Goal: Information Seeking & Learning: Learn about a topic

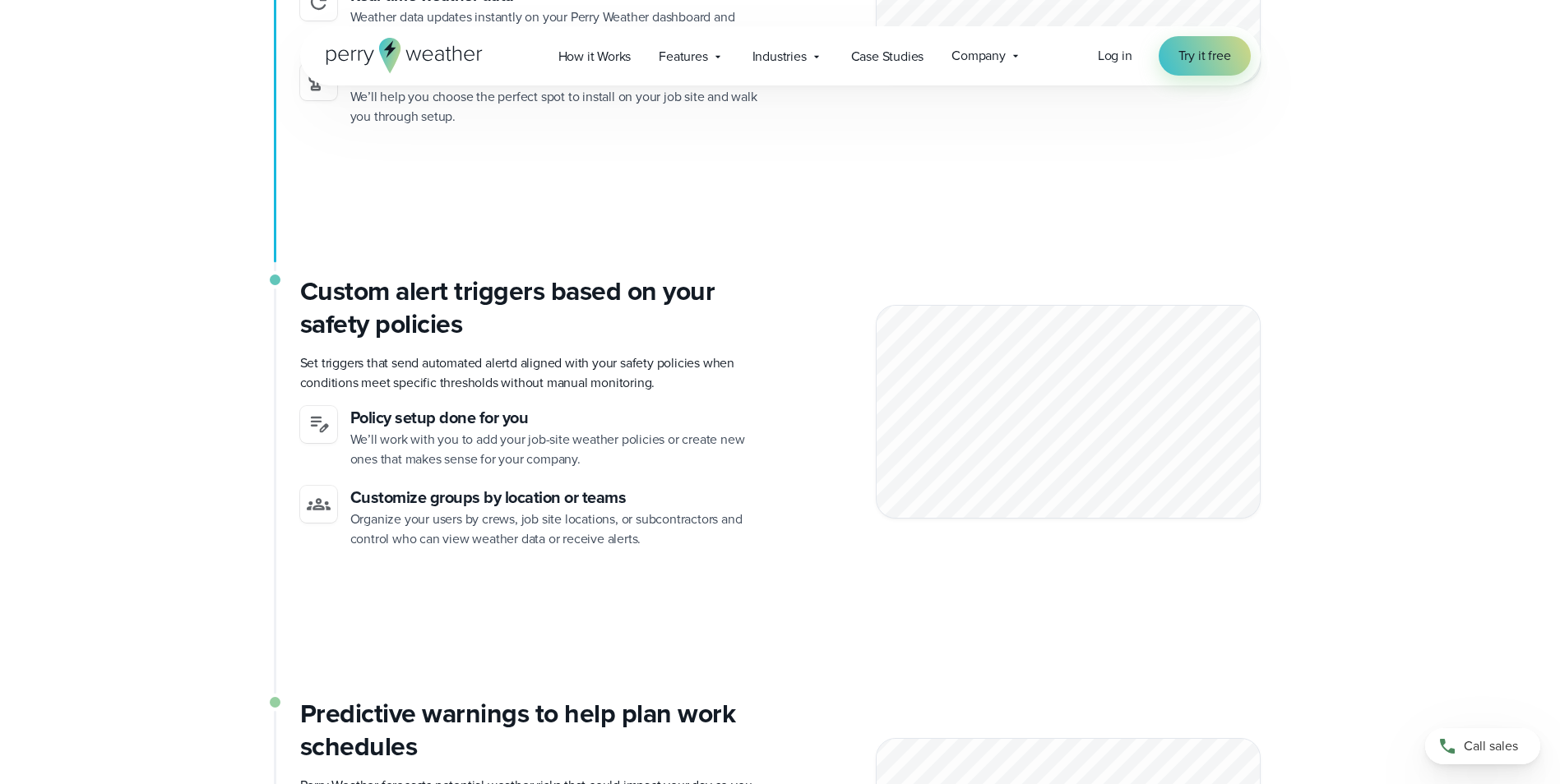
scroll to position [3535, 0]
click at [312, 491] on icon at bounding box center [318, 503] width 24 height 24
click at [381, 303] on h3 "Custom alert triggers based on your safety policies" at bounding box center [533, 306] width 467 height 66
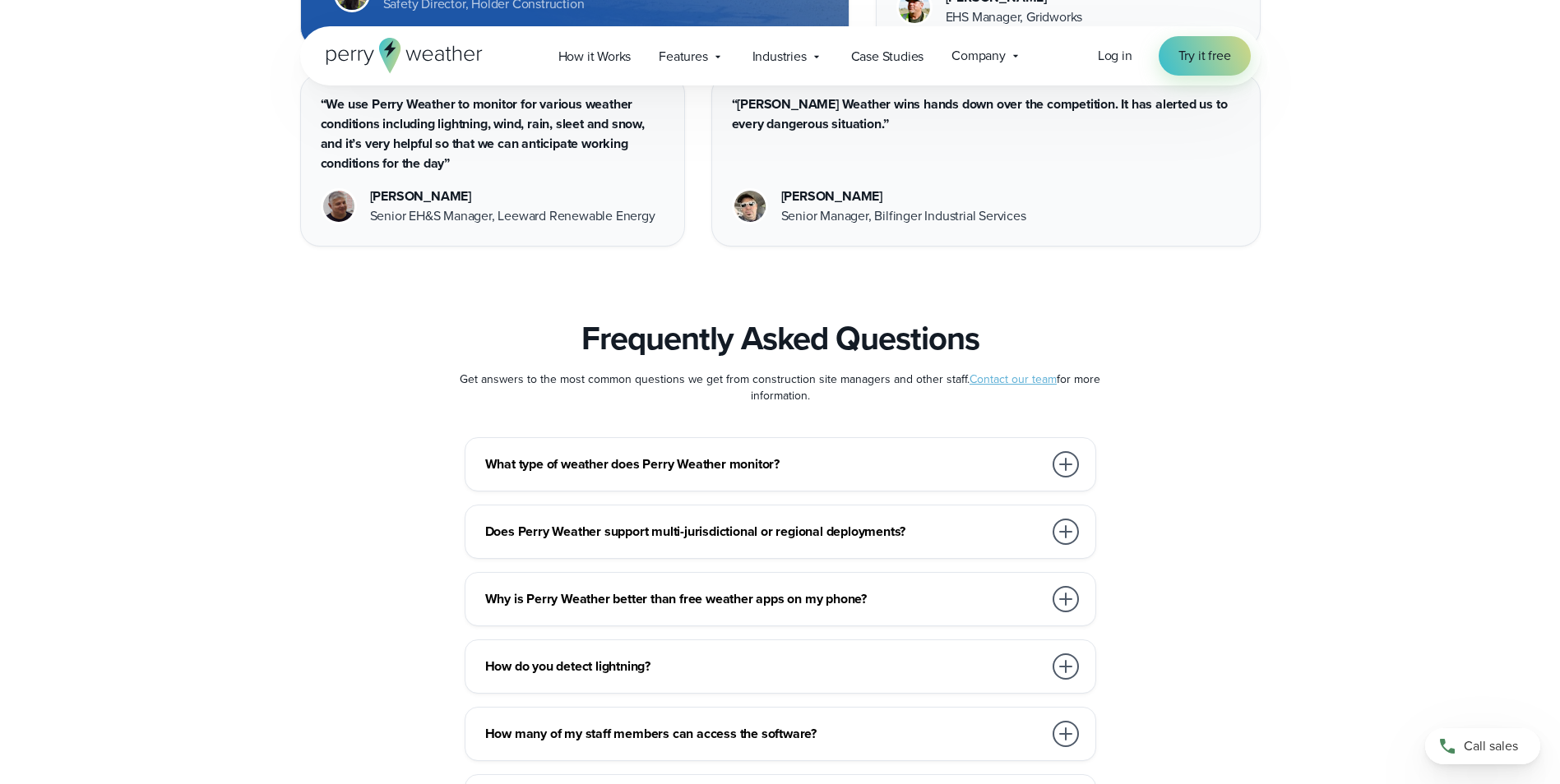
scroll to position [8633, 0]
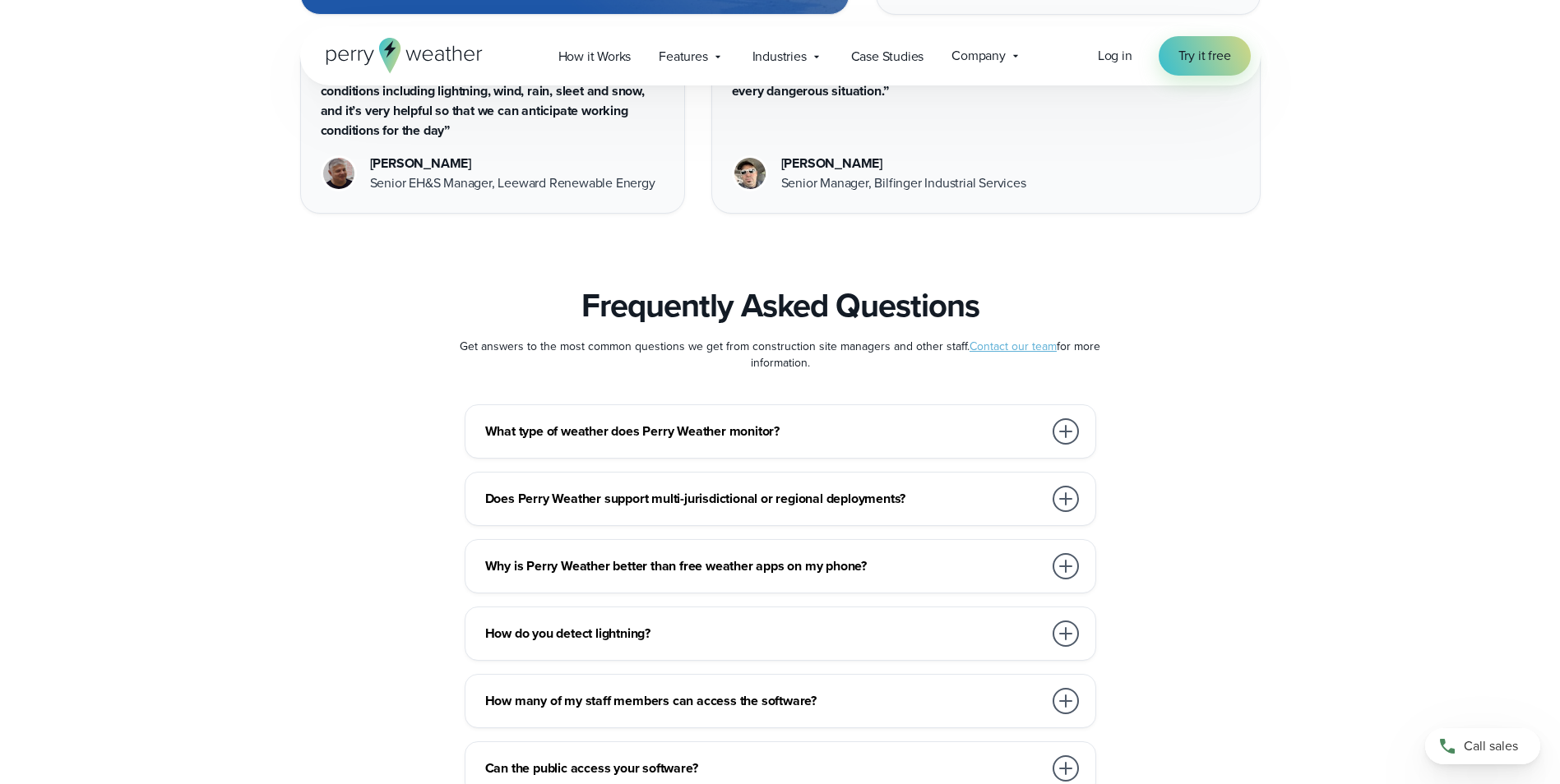
click at [1049, 618] on div at bounding box center [1065, 634] width 33 height 33
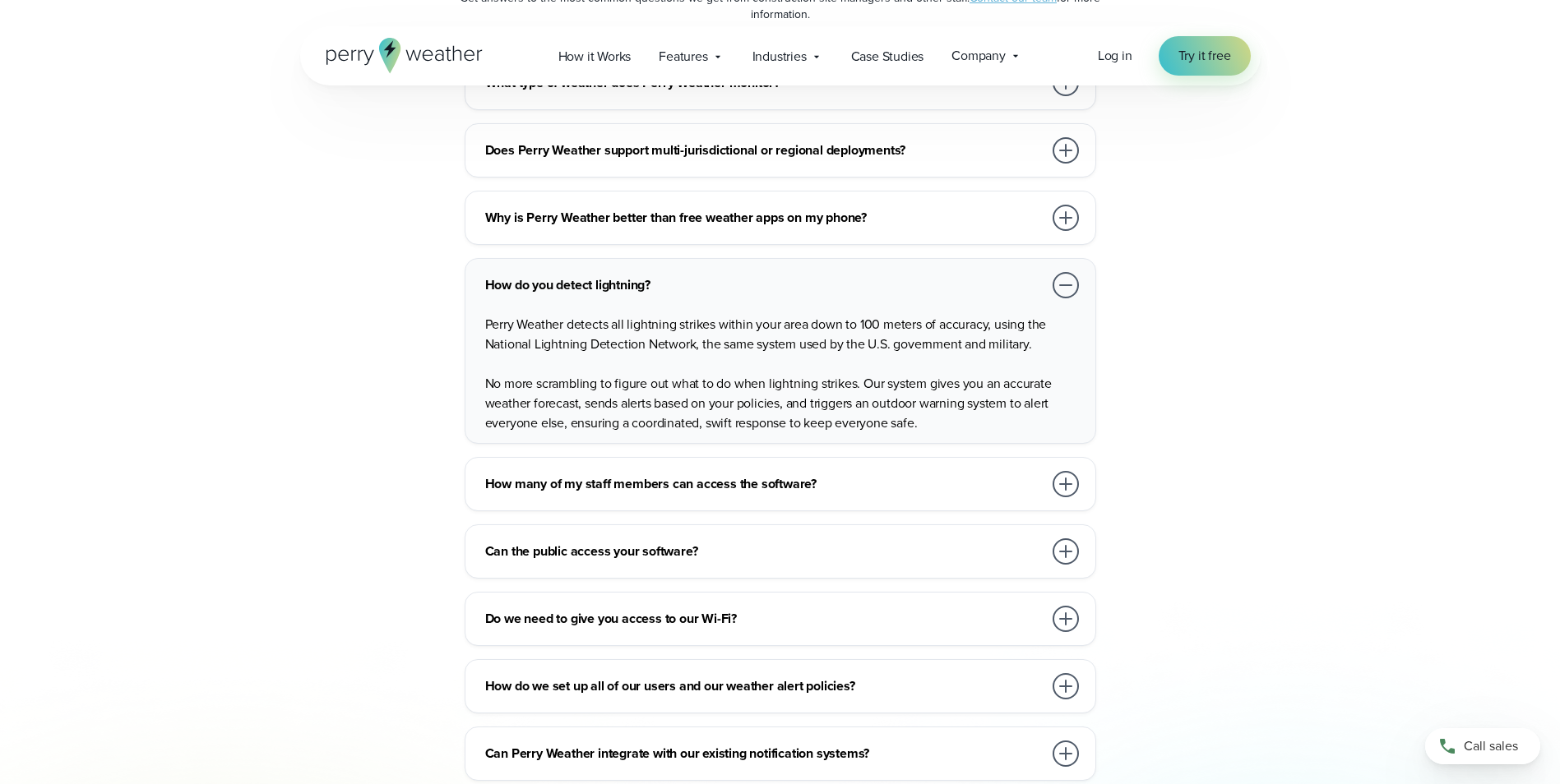
scroll to position [9044, 0]
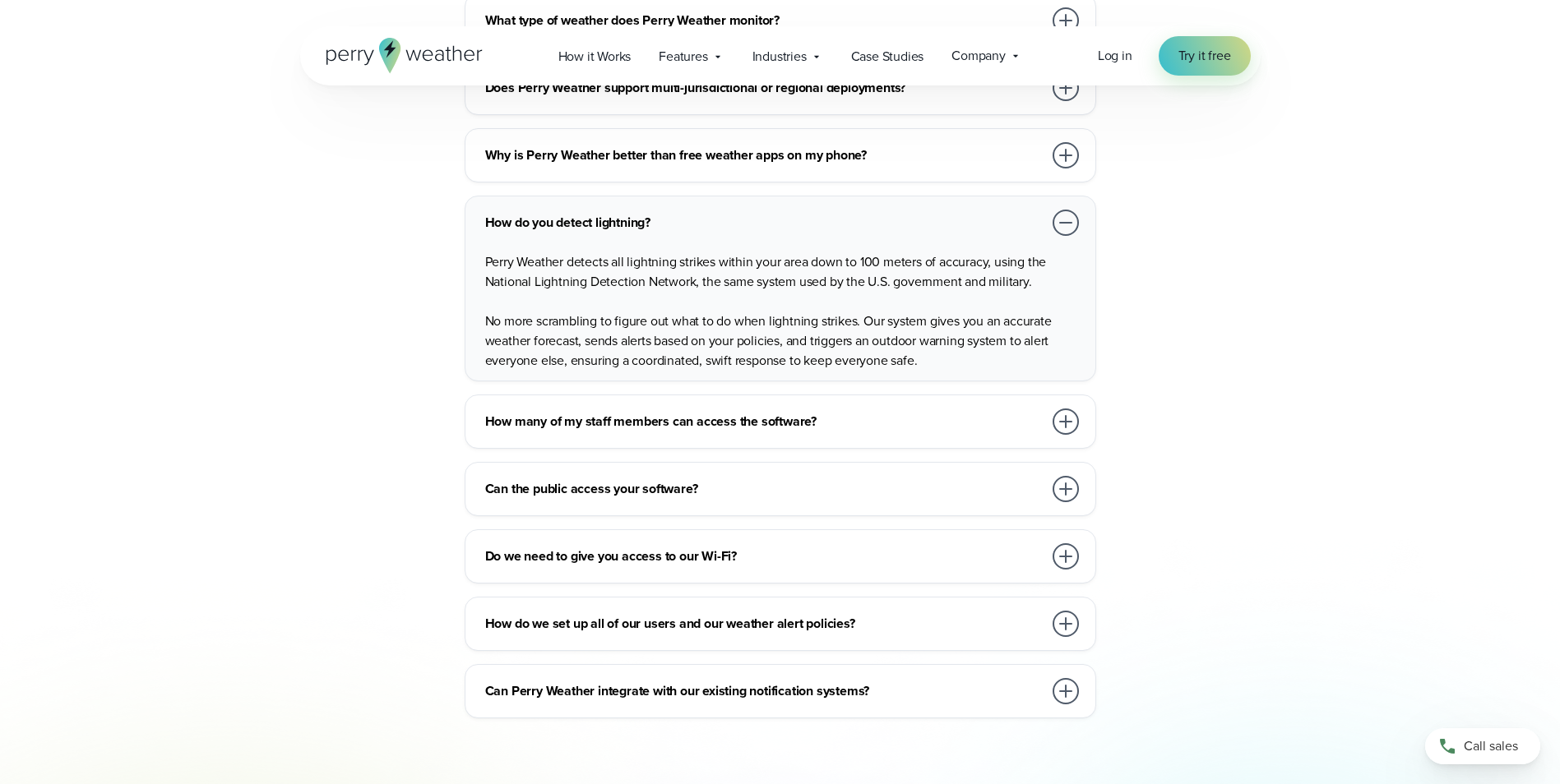
click at [1037, 547] on h3 "Do we need to give you access to our Wi-Fi?" at bounding box center [764, 557] width 557 height 20
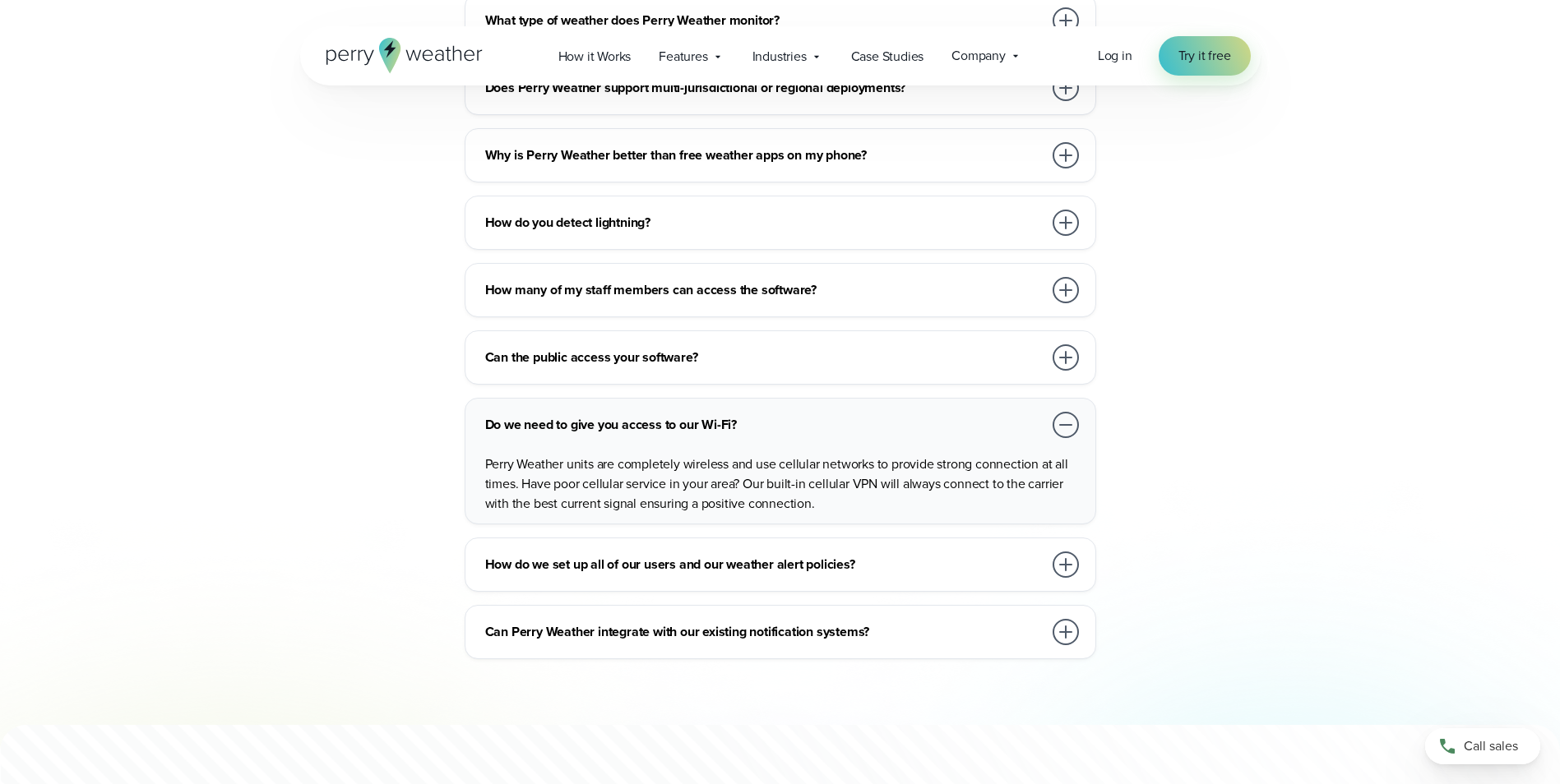
click at [1055, 412] on div at bounding box center [1065, 424] width 26 height 26
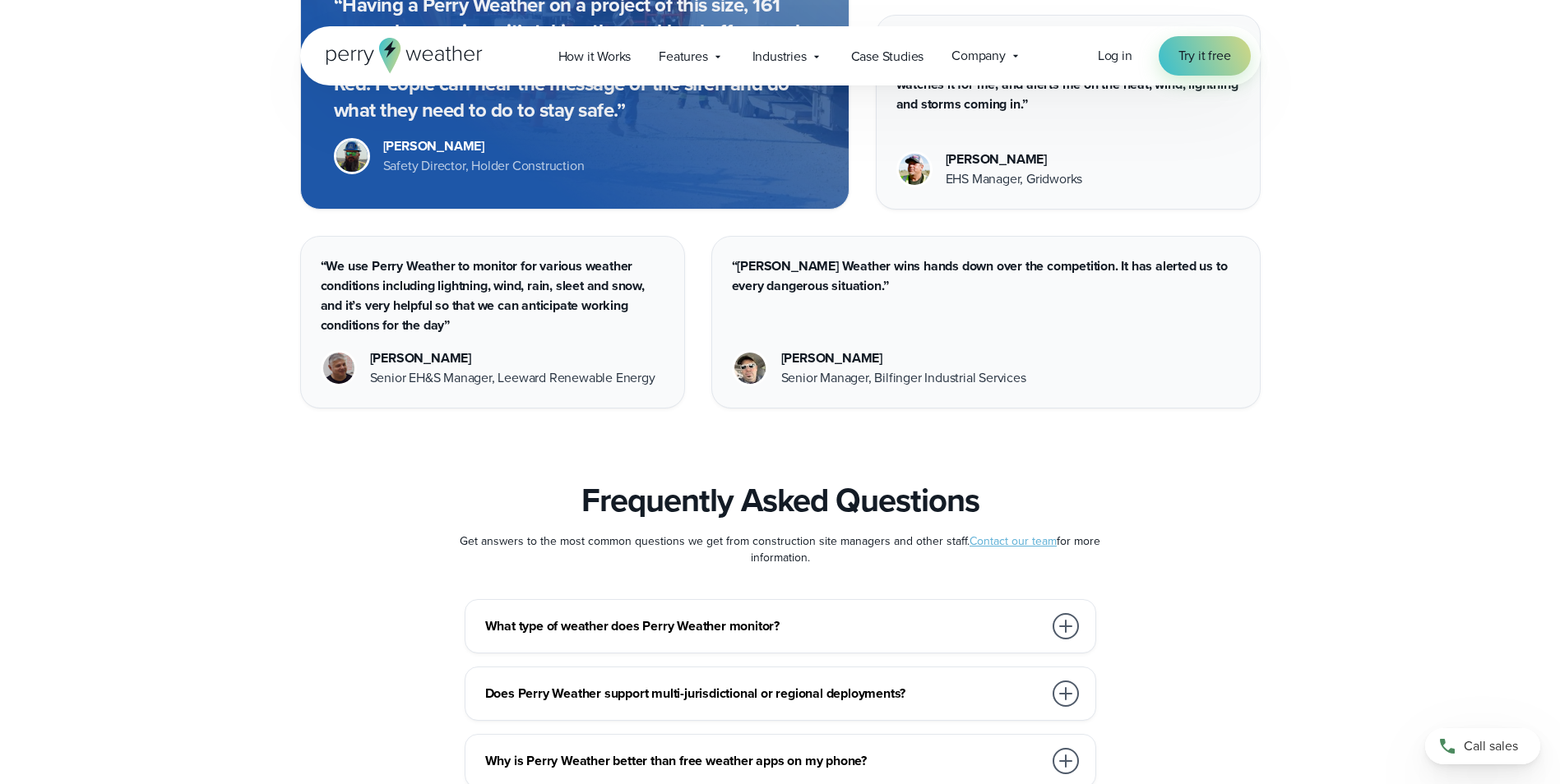
scroll to position [8387, 0]
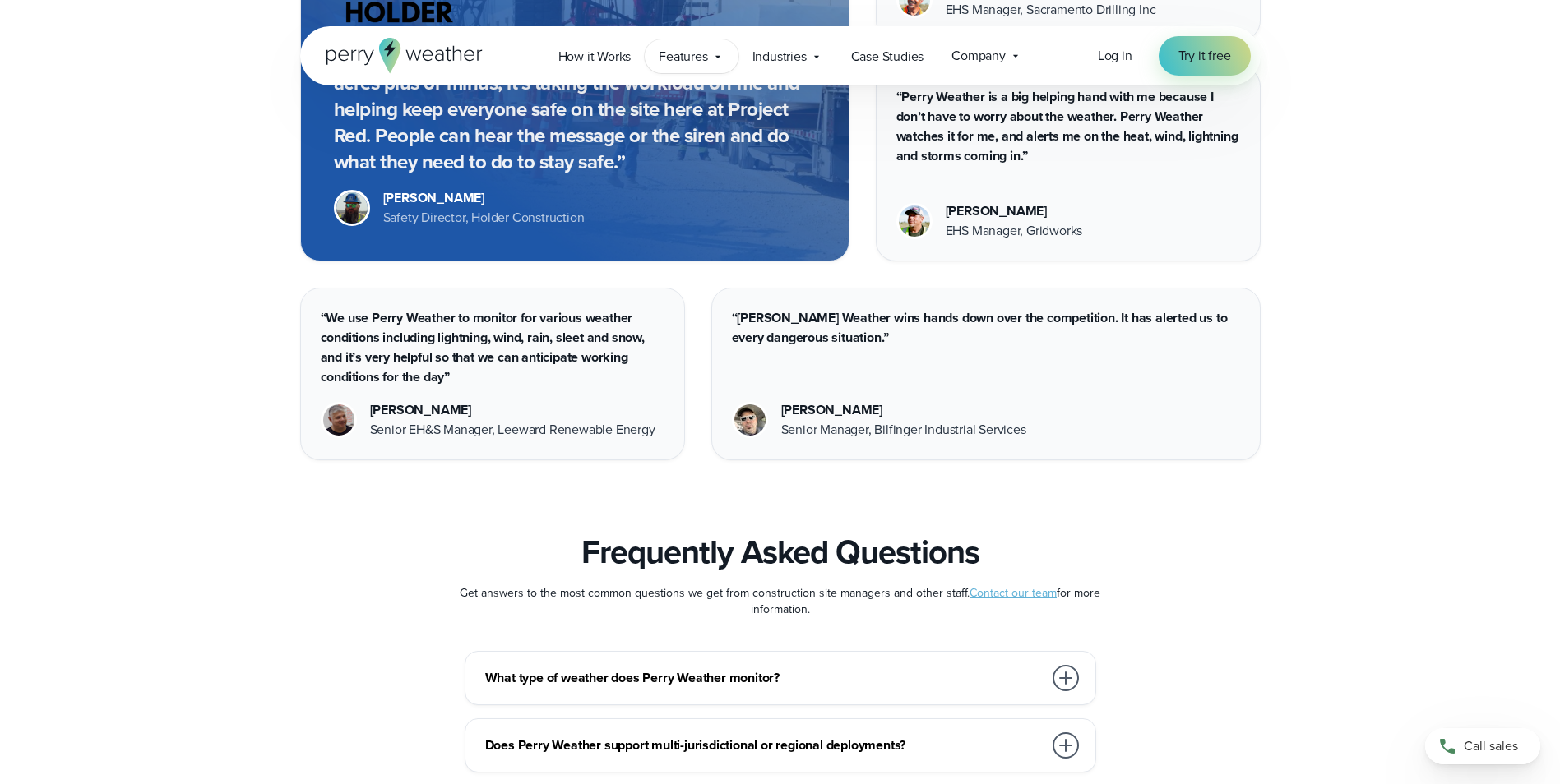
click at [714, 51] on icon at bounding box center [718, 57] width 13 height 13
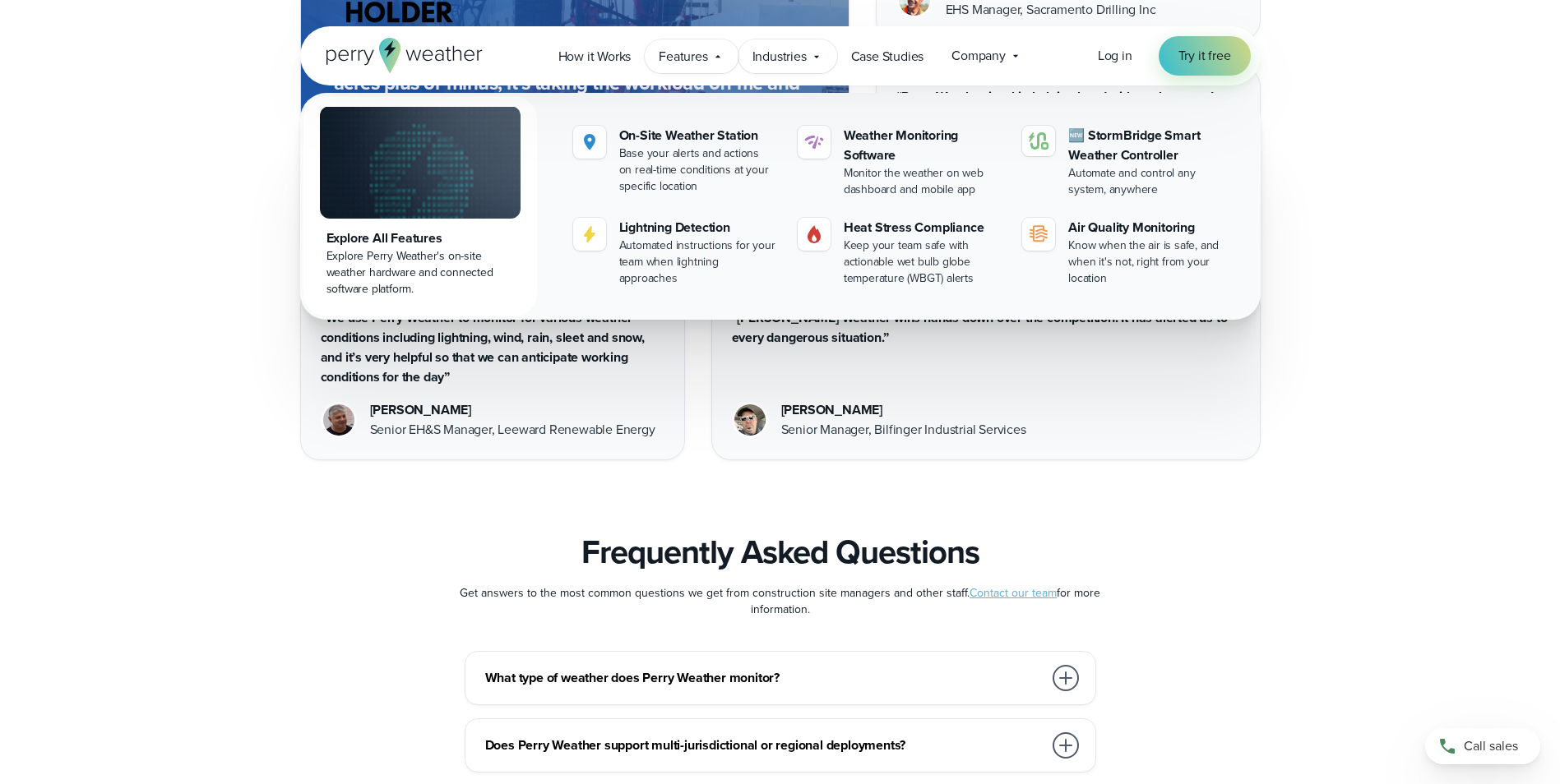
click at [825, 58] on div "Industries Featured Case Study How PGA of America is Prioritizing Golfer Safety…" at bounding box center [788, 56] width 99 height 33
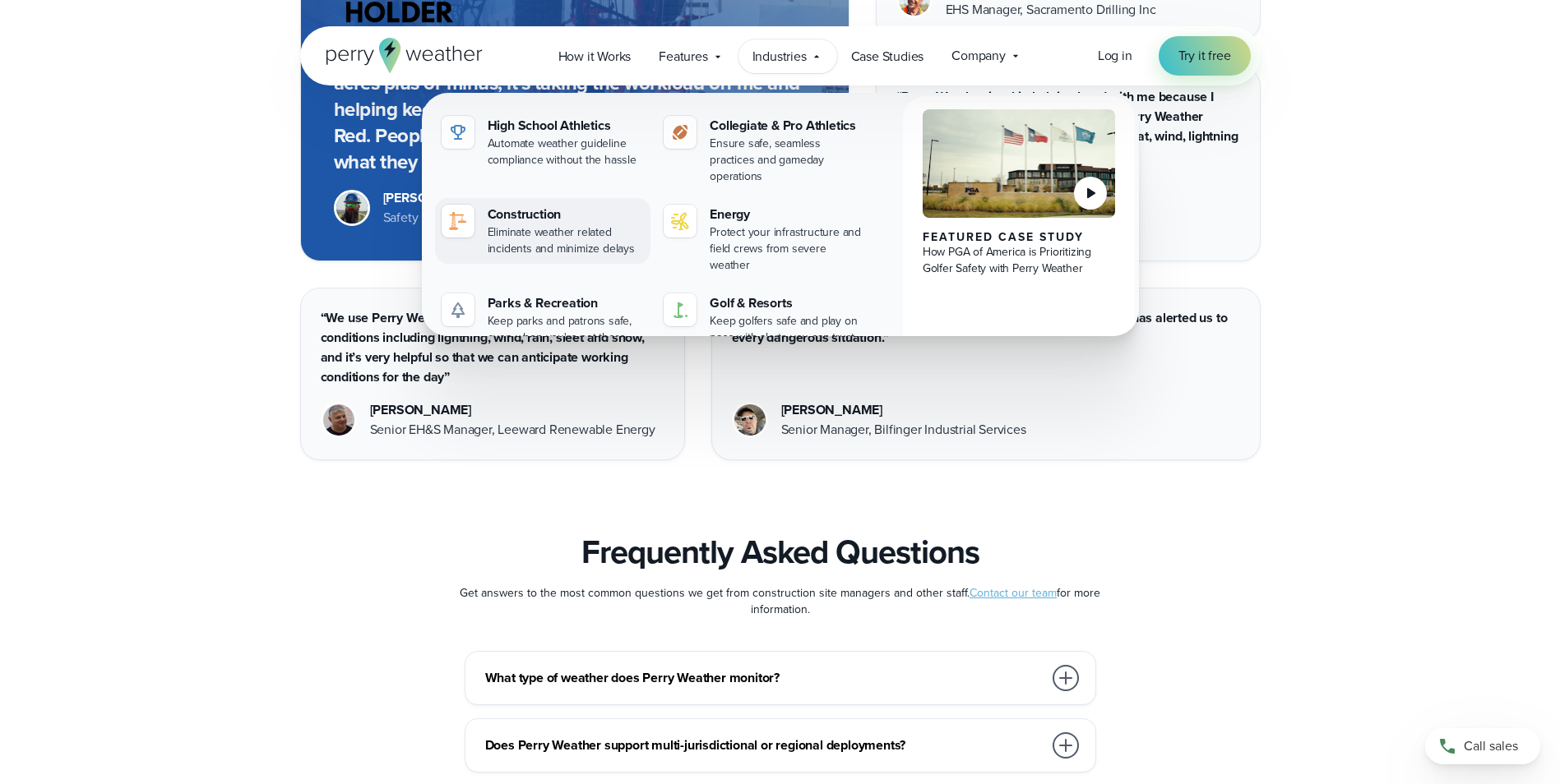
click at [524, 207] on div "Construction" at bounding box center [566, 215] width 157 height 20
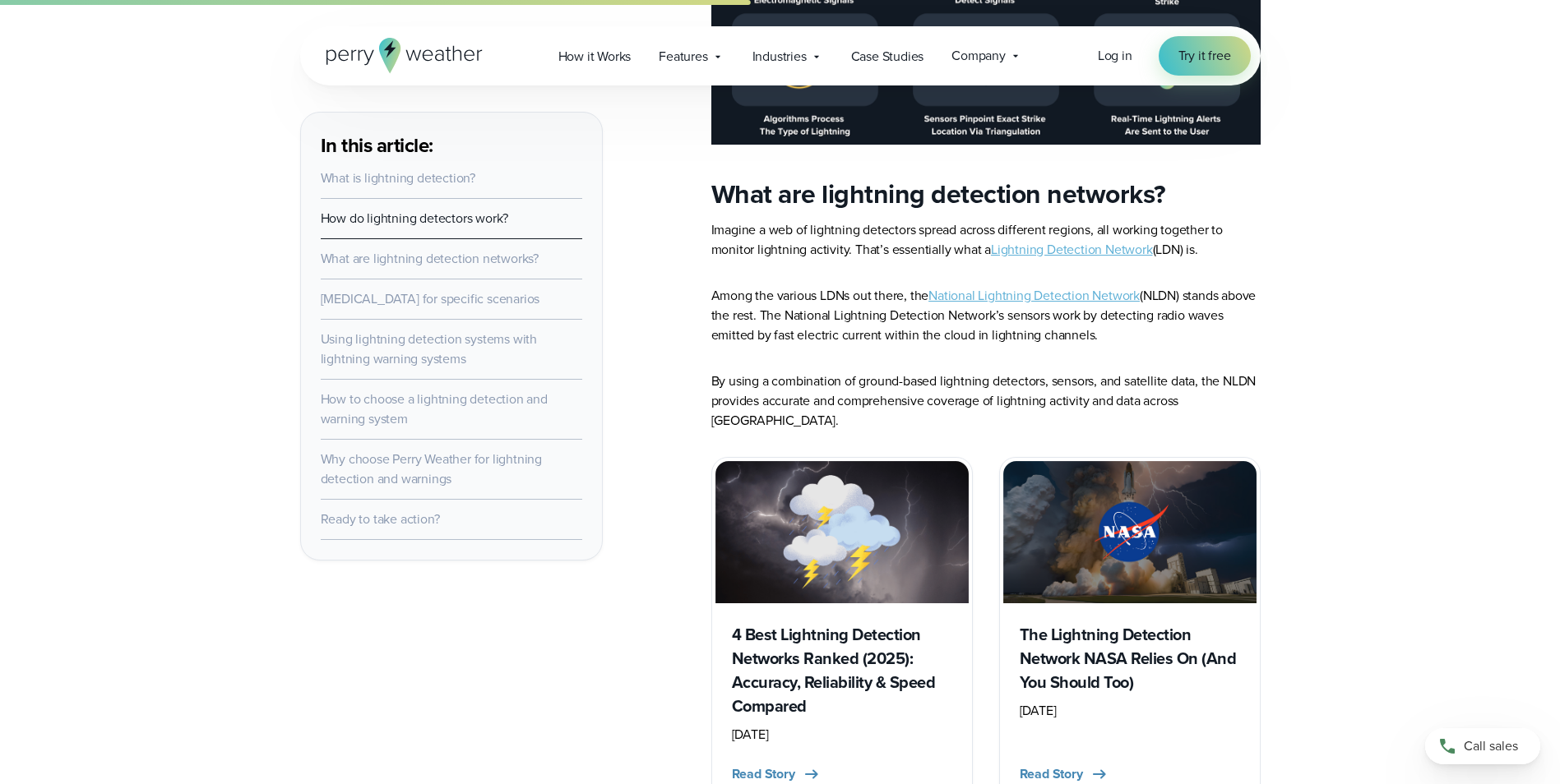
scroll to position [1726, 0]
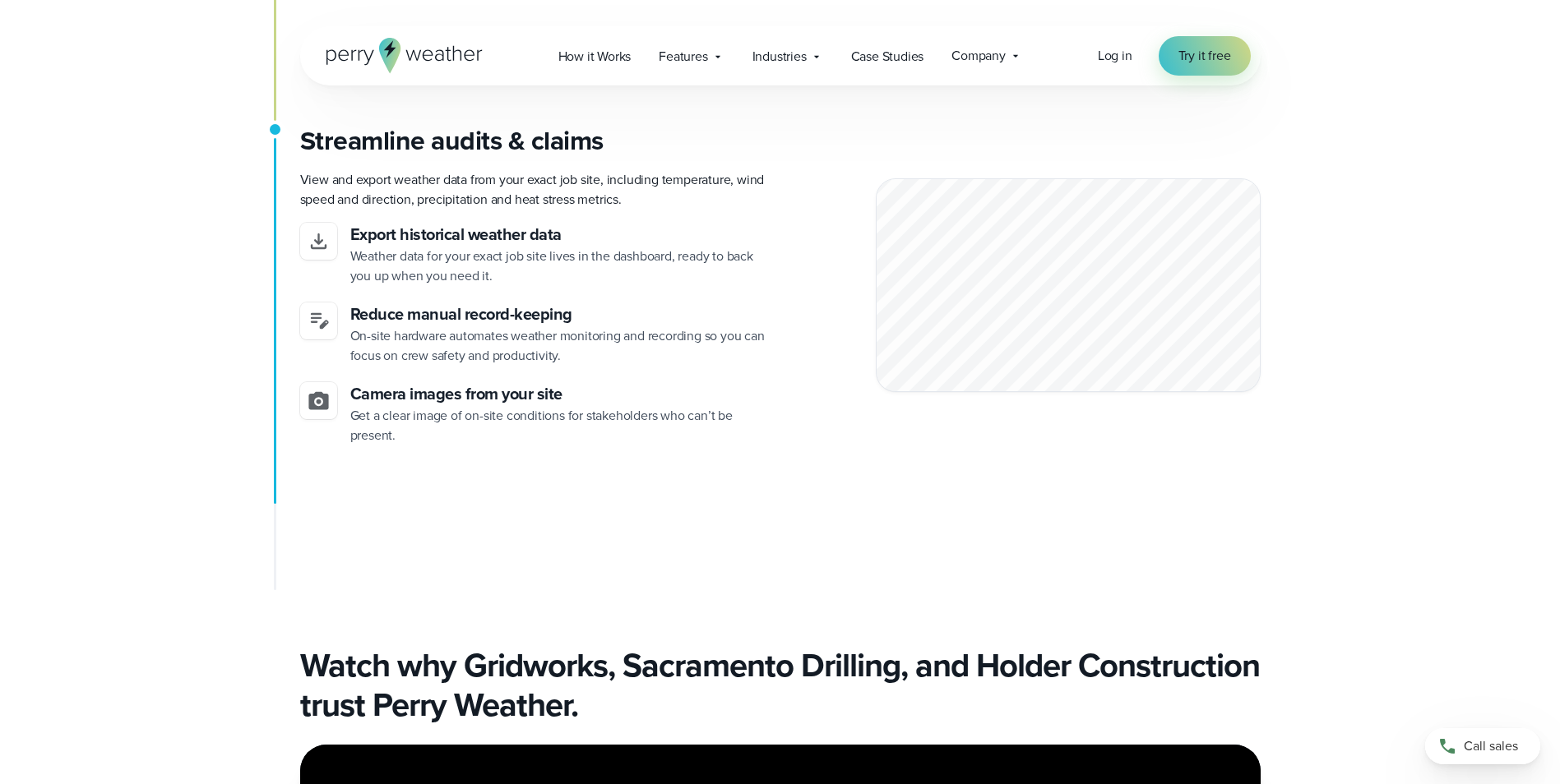
scroll to position [5180, 0]
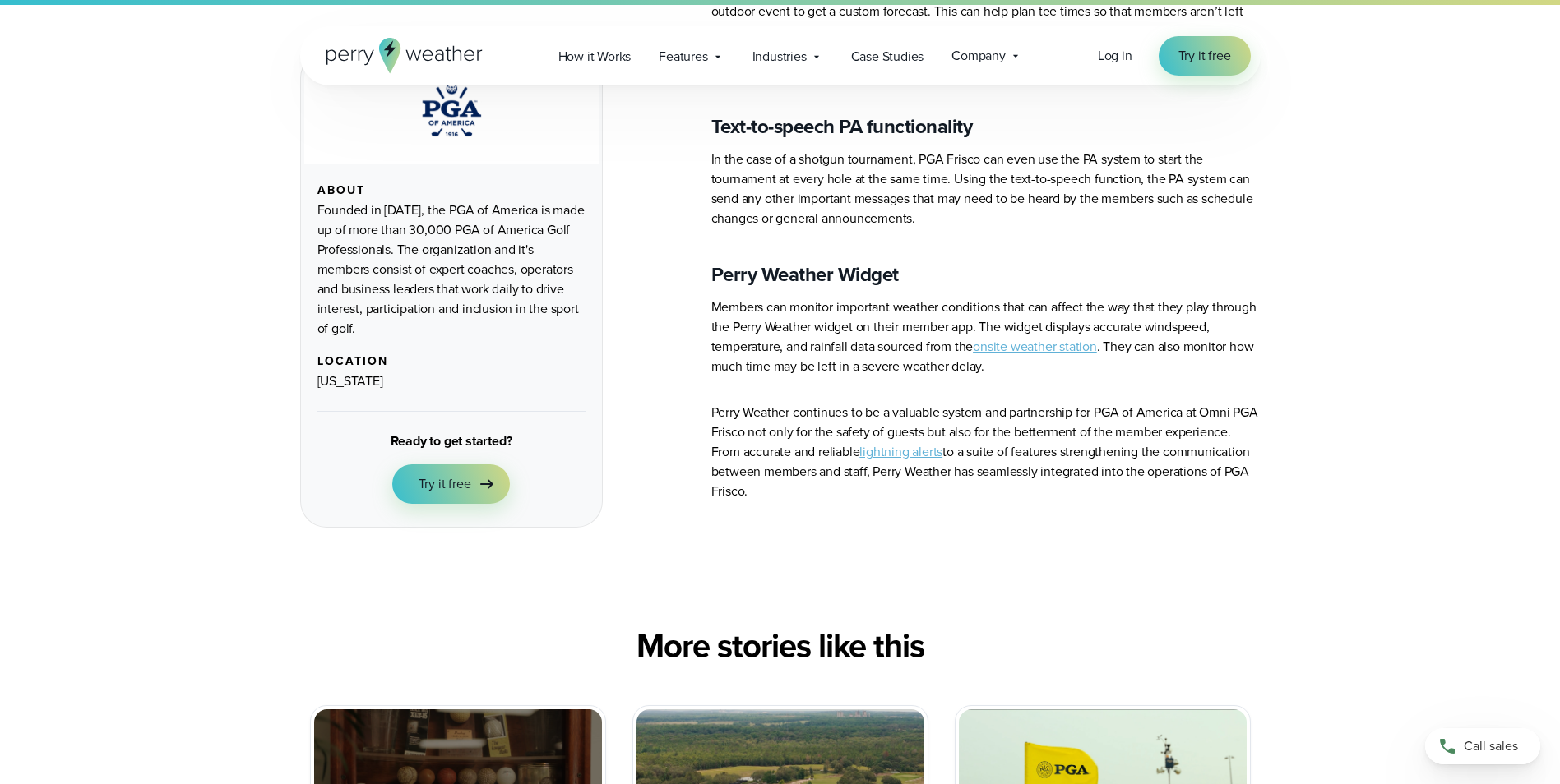
scroll to position [2631, 0]
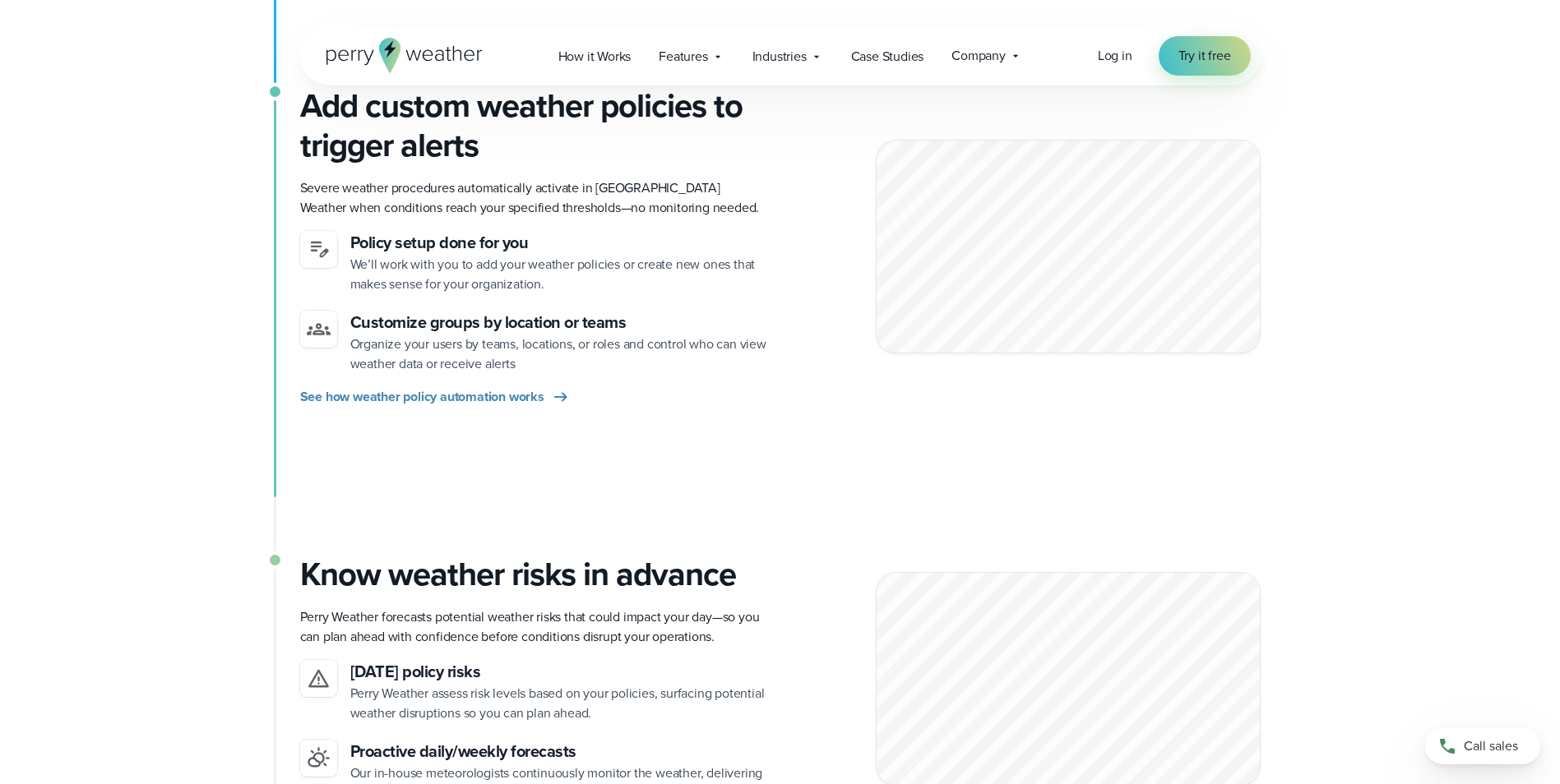
scroll to position [904, 0]
